Goal: Navigation & Orientation: Understand site structure

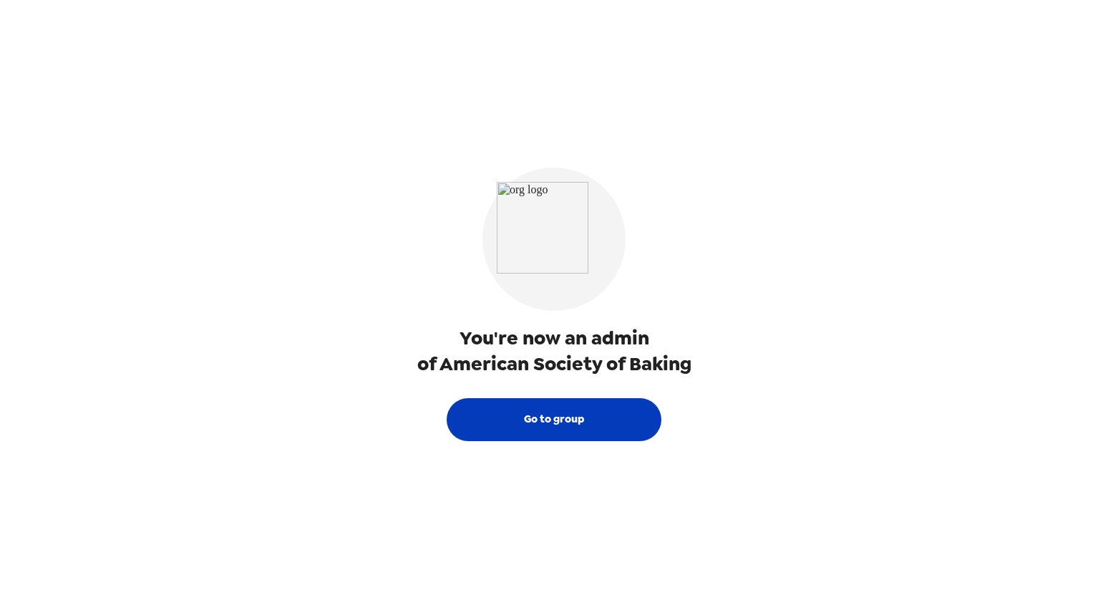
click at [565, 416] on button "Go to group" at bounding box center [554, 419] width 215 height 43
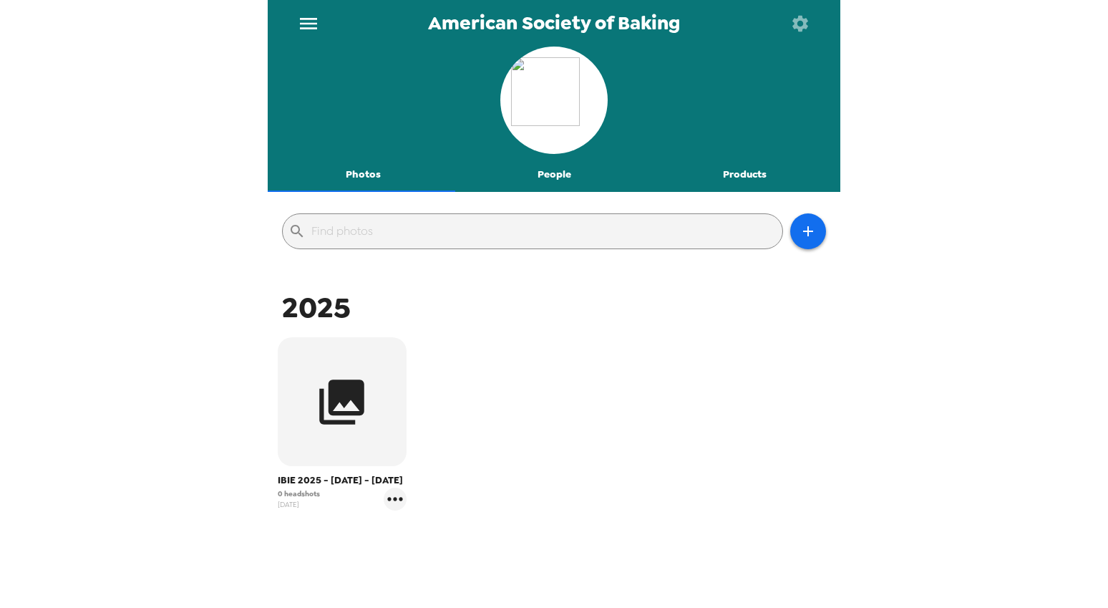
click at [544, 178] on button "People" at bounding box center [554, 174] width 191 height 34
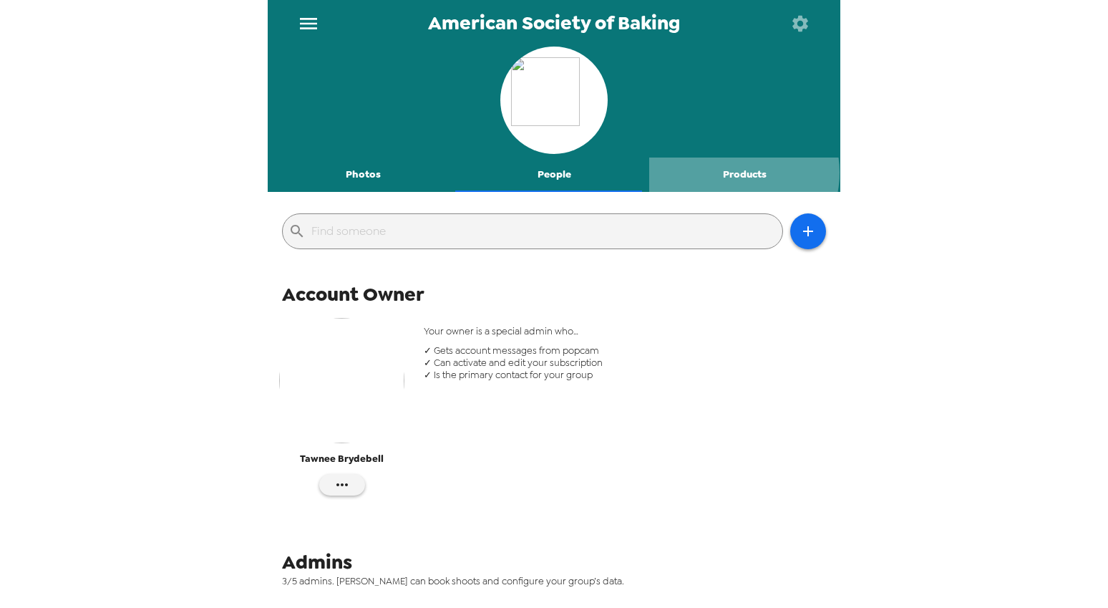
click at [731, 172] on button "Products" at bounding box center [744, 174] width 191 height 34
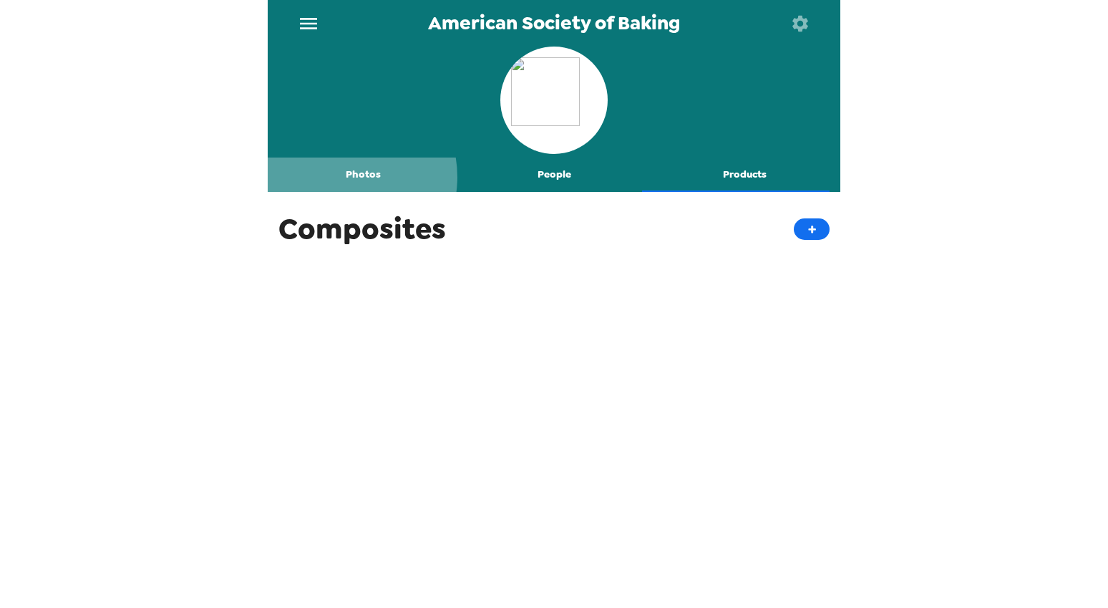
click at [340, 177] on button "Photos" at bounding box center [363, 174] width 191 height 34
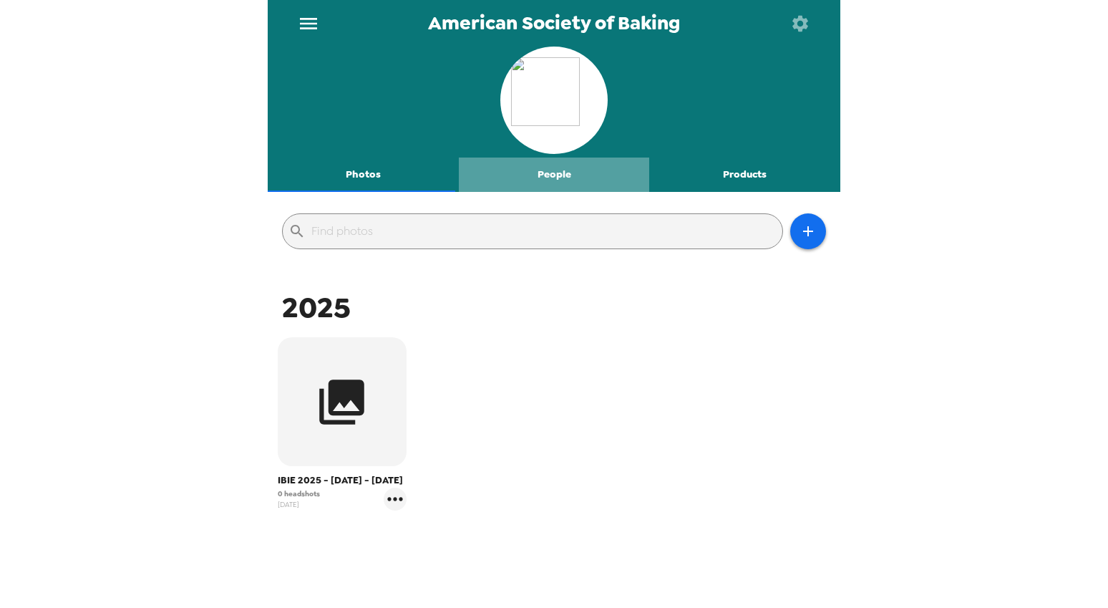
click at [552, 172] on button "People" at bounding box center [554, 174] width 191 height 34
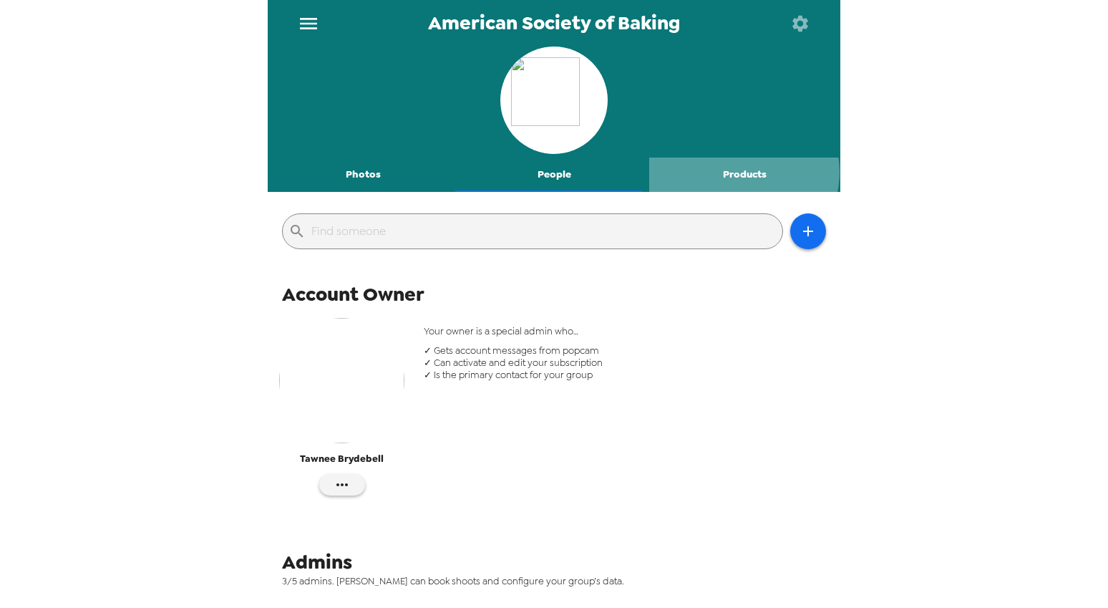
click at [734, 172] on button "Products" at bounding box center [744, 174] width 191 height 34
